Goal: Task Accomplishment & Management: Complete application form

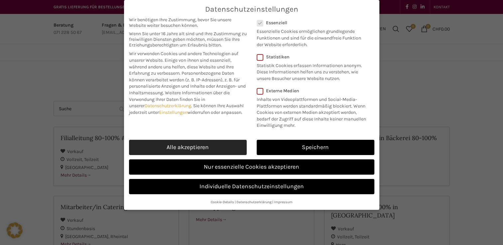
click at [222, 146] on link "Alle akzeptieren" at bounding box center [188, 147] width 118 height 15
checkbox input "true"
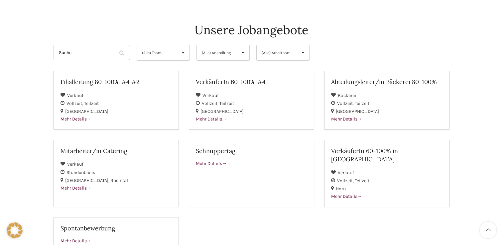
scroll to position [60, 0]
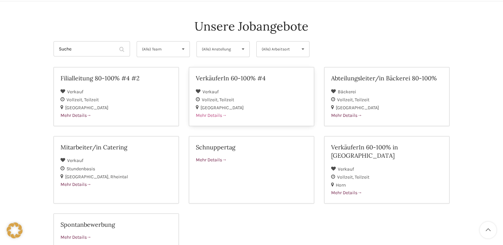
click at [228, 79] on h2 "VerkäuferIn 60-100% #4" at bounding box center [251, 78] width 111 height 8
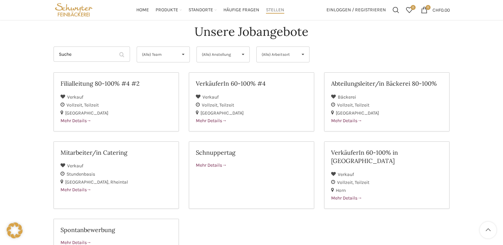
scroll to position [53, 0]
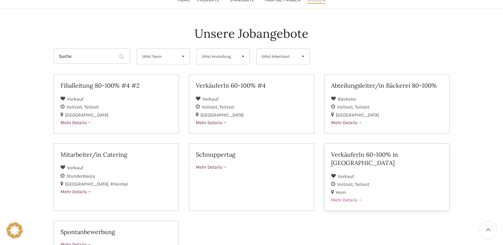
click at [392, 155] on h2 "VerkäuferIn 60-100% in Horn" at bounding box center [386, 159] width 111 height 17
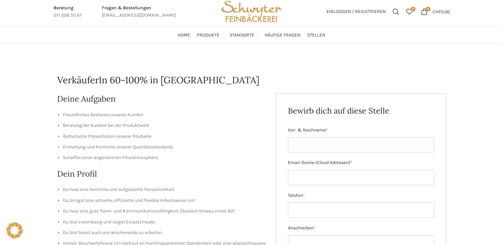
scroll to position [16, 0]
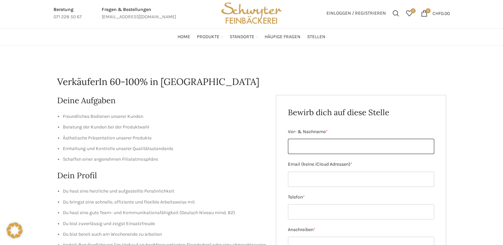
click at [342, 152] on input "Vor- & Nachname *" at bounding box center [361, 146] width 146 height 15
type input "m"
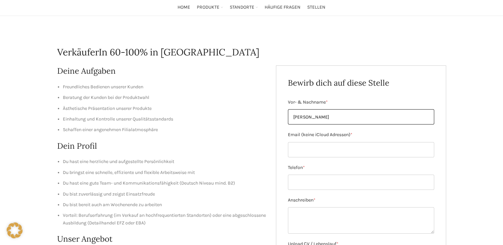
scroll to position [65, 0]
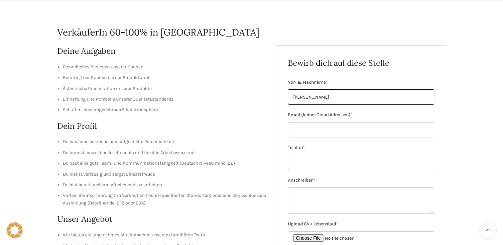
type input "Marina Fuchs"
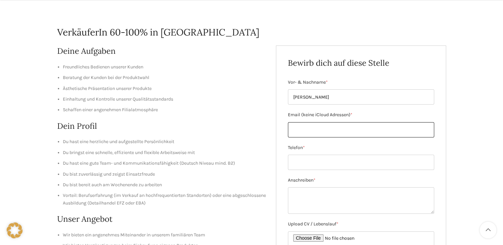
click at [362, 126] on input "Email (keine iCloud Adressen) *" at bounding box center [361, 129] width 146 height 15
type input "marina.fuchs2004@icloud.com"
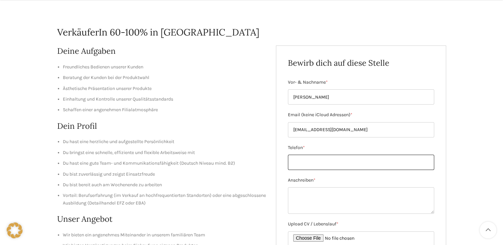
click at [354, 160] on input "Telefon *" at bounding box center [361, 162] width 146 height 15
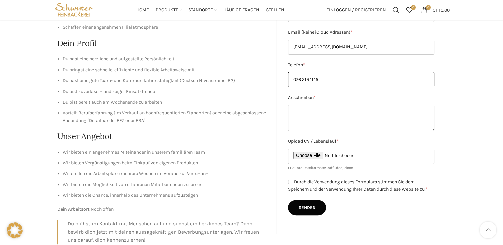
scroll to position [146, 0]
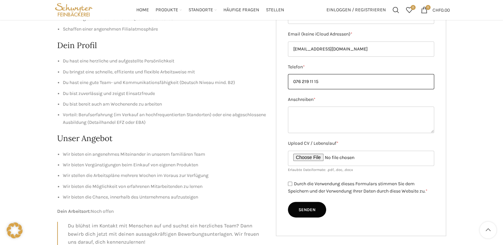
type input "076 219 11 15"
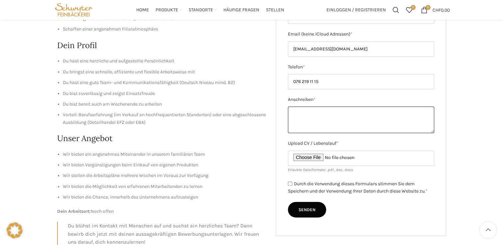
click at [347, 110] on textarea "Anschreiben *" at bounding box center [361, 120] width 146 height 27
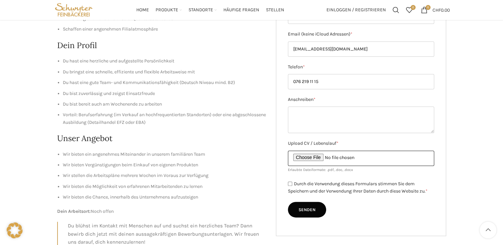
click at [318, 156] on input "Upload CV / Lebenslauf *" at bounding box center [361, 158] width 146 height 15
type input "C:\fakepath\[PERSON_NAME] Lebenslauf .pdf"
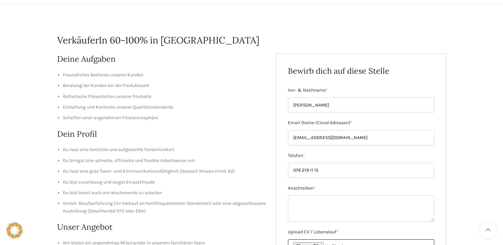
scroll to position [59, 0]
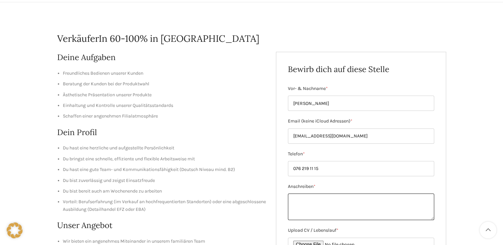
click at [310, 201] on textarea "Anschreiben *" at bounding box center [361, 207] width 146 height 27
paste textarea "Lore ipsumdol Sitametc Adipisci-Elit, sed doeiusm Temporinc utla etd mag ali en…"
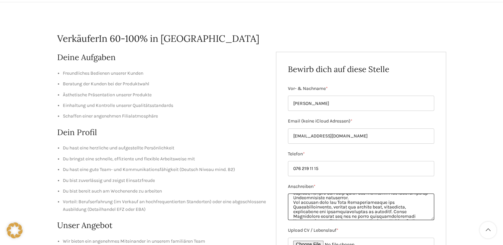
scroll to position [0, 0]
click at [294, 205] on textarea "Anschreiben *" at bounding box center [361, 207] width 146 height 27
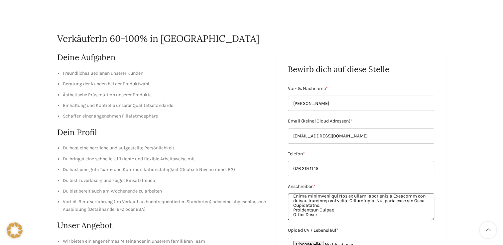
scroll to position [105, 0]
click at [294, 209] on textarea "Anschreiben *" at bounding box center [361, 207] width 146 height 27
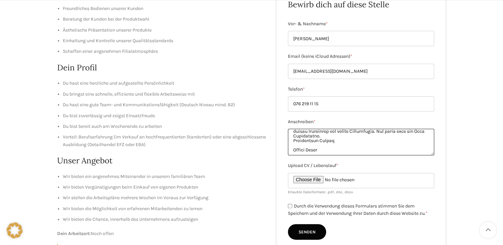
scroll to position [125, 0]
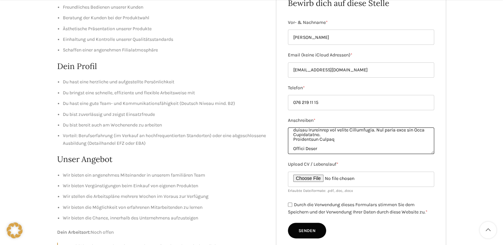
type textarea "Sehr geehrtes Schwyter Bäckerei-Team, mit grossem Interesse habe ich von der of…"
click at [289, 205] on input "Durch die Verwendung dieses Formulars stimmen Sie dem Speichern und der Verwend…" at bounding box center [290, 205] width 4 height 4
checkbox input "true"
click at [301, 228] on input "Senden" at bounding box center [307, 231] width 38 height 16
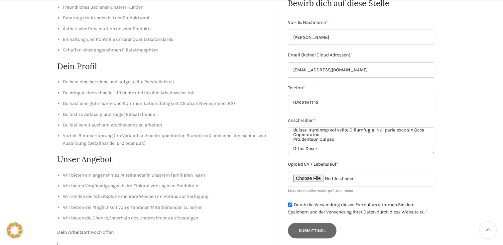
type input "Senden"
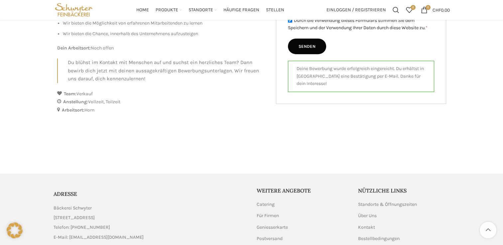
scroll to position [309, 0]
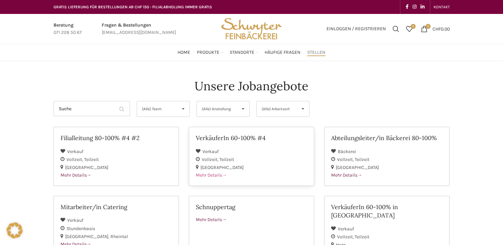
click at [235, 140] on h2 "VerkäuferIn 60-100% #4" at bounding box center [251, 138] width 111 height 8
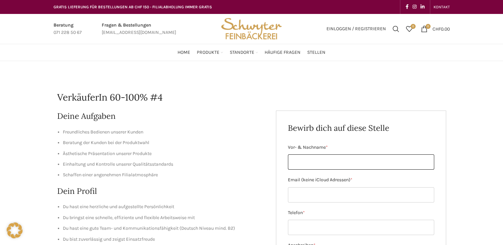
click at [360, 163] on input "Vor- & Nachname *" at bounding box center [361, 162] width 146 height 15
type input "[PERSON_NAME]"
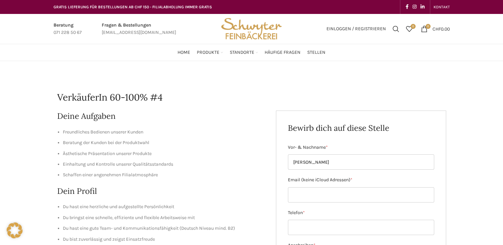
type input "[EMAIL_ADDRESS][DOMAIN_NAME]"
type input "076 219 11 15"
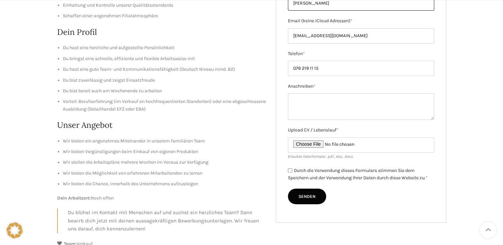
scroll to position [166, 0]
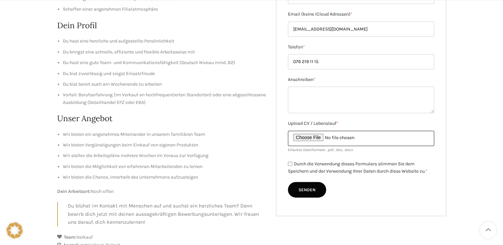
click at [323, 137] on input "Upload CV / Lebenslauf *" at bounding box center [361, 138] width 146 height 15
type input "C:\fakepath\[PERSON_NAME] Lebenslauf .pdf"
click at [350, 137] on input "Upload CV / Lebenslauf *" at bounding box center [361, 138] width 146 height 15
click at [306, 138] on input "Upload CV / Lebenslauf *" at bounding box center [361, 138] width 146 height 15
type input "C:\fakepath\[PERSON_NAME] Lebenslauf .pdf"
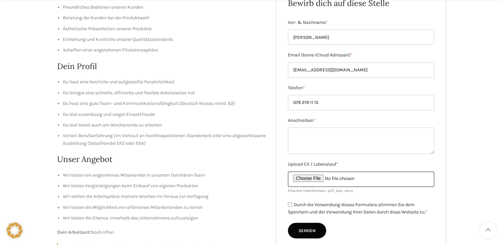
scroll to position [126, 0]
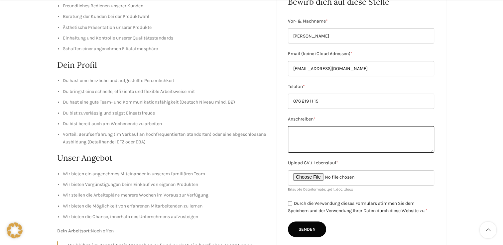
click at [305, 135] on textarea "Anschreiben *" at bounding box center [361, 139] width 146 height 27
paste textarea "Lore ipsumdol Sitametc Adipisci-Elit, sed doeiusm Temporinc utla etd mag ali en…"
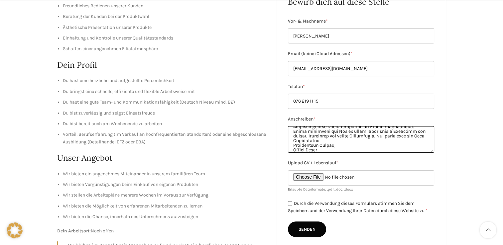
scroll to position [100, 0]
type textarea "Lore ipsumdol Sitametc Adipisci-Elit, sed doeiusm Temporinc utla etd mag ali en…"
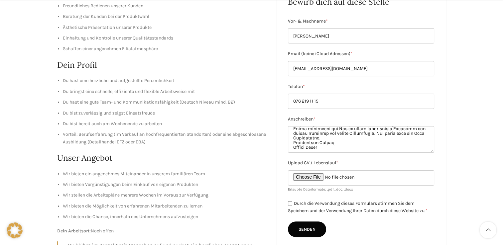
click at [313, 231] on input "Senden" at bounding box center [307, 230] width 38 height 16
click at [291, 203] on input "Durch die Verwendung dieses Formulars stimmen Sie dem Speichern und der Verwend…" at bounding box center [290, 203] width 4 height 4
checkbox input "true"
click at [302, 233] on input "Senden" at bounding box center [307, 230] width 38 height 16
type input "Senden"
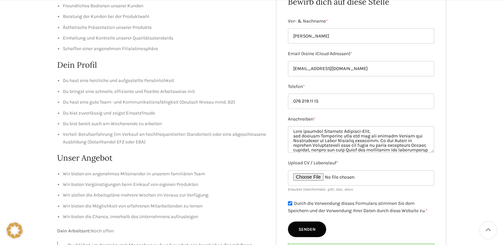
scroll to position [362, 0]
